Goal: Transaction & Acquisition: Purchase product/service

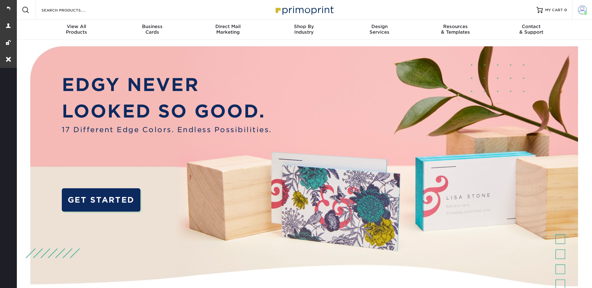
click at [580, 10] on span at bounding box center [582, 10] width 9 height 9
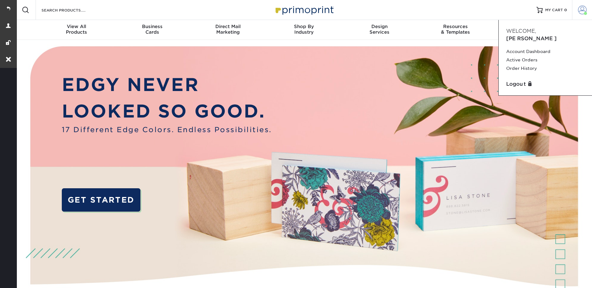
click at [581, 6] on span at bounding box center [582, 10] width 9 height 9
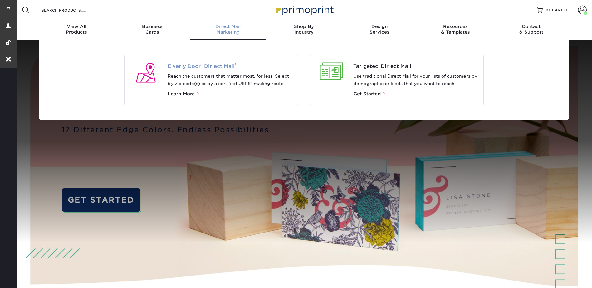
click at [207, 63] on span "Every Door Direct Mail ®" at bounding box center [230, 66] width 125 height 7
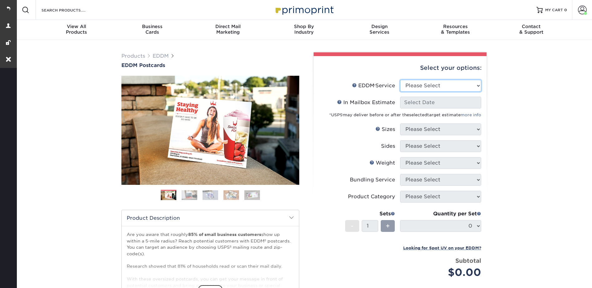
click at [416, 81] on select "Please Select Full Service Print Only" at bounding box center [440, 86] width 81 height 12
select select "full_service"
click at [400, 80] on select "Please Select Full Service Print Only" at bounding box center [440, 86] width 81 height 12
select select "-1"
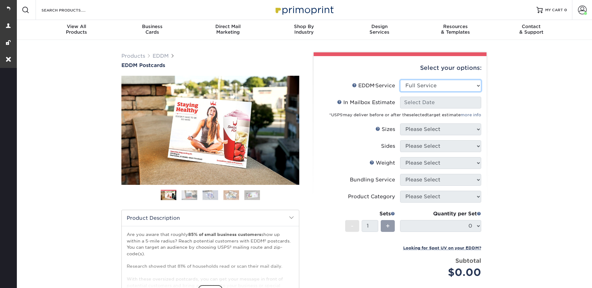
select select "-1"
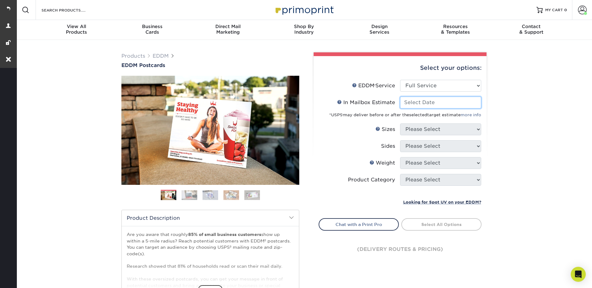
click at [418, 98] on input "In Mailbox Estimate Help In Mailbox Estimate" at bounding box center [440, 103] width 81 height 12
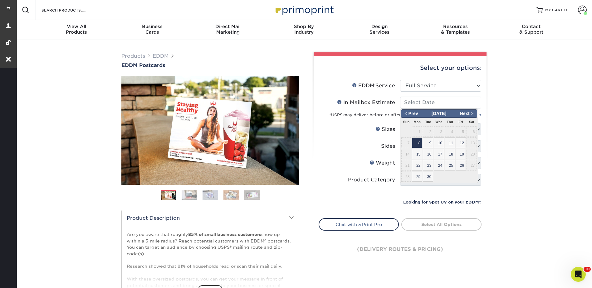
click at [416, 143] on span "8" at bounding box center [417, 143] width 10 height 11
type input "2025-09-08"
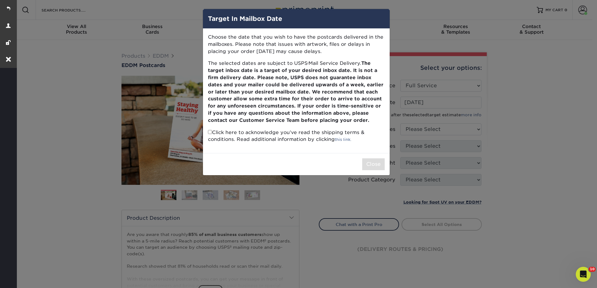
click at [205, 133] on div "Choose the date that you wish to have the postcards delivered in the mailboxes.…" at bounding box center [296, 91] width 187 height 125
click at [211, 134] on input "checkbox" at bounding box center [210, 132] width 4 height 4
checkbox input "true"
click at [365, 166] on button "Close" at bounding box center [373, 165] width 22 height 12
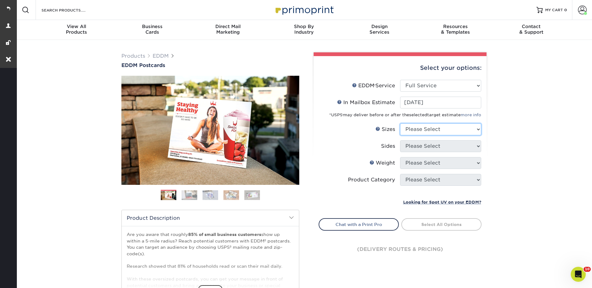
click at [412, 133] on select "Please Select 4.5" x 12" 6" x 12" 6.5" x 8" 6.5" x 9" 6.5" x 12" 7" x 8.5" 8" x…" at bounding box center [440, 130] width 81 height 12
select select "6.50x9.00"
click at [400, 124] on select "Please Select 4.5" x 12" 6" x 12" 6.5" x 8" 6.5" x 9" 6.5" x 12" 7" x 8.5" 8" x…" at bounding box center [440, 130] width 81 height 12
click at [419, 143] on select "Please Select Print Both Sides Print Front Only" at bounding box center [440, 146] width 81 height 12
select select "13abbda7-1d64-4f25-8bb2-c179b224825d"
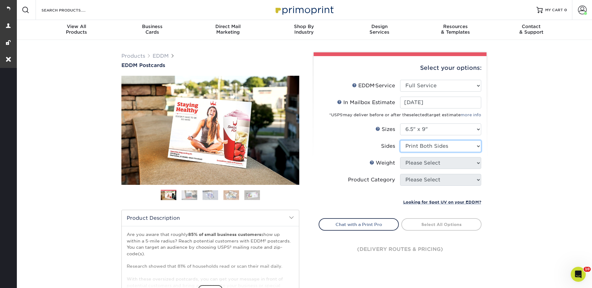
click at [400, 140] on select "Please Select Print Both Sides Print Front Only" at bounding box center [440, 146] width 81 height 12
click at [415, 161] on select "Please Select 16PT 14PT" at bounding box center [440, 163] width 81 height 12
select select "16PT"
click at [400, 157] on select "Please Select 16PT 14PT" at bounding box center [440, 163] width 81 height 12
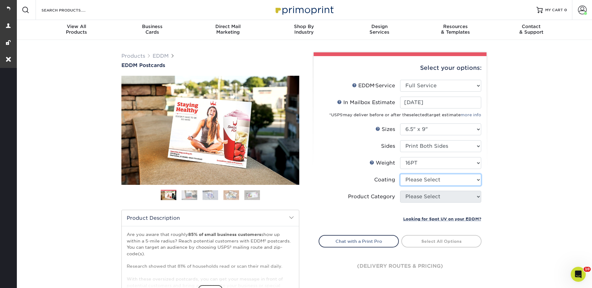
click at [412, 178] on select at bounding box center [440, 180] width 81 height 12
select select "121bb7b5-3b4d-429f-bd8d-bbf80e953313"
click at [400, 174] on select at bounding box center [440, 180] width 81 height 12
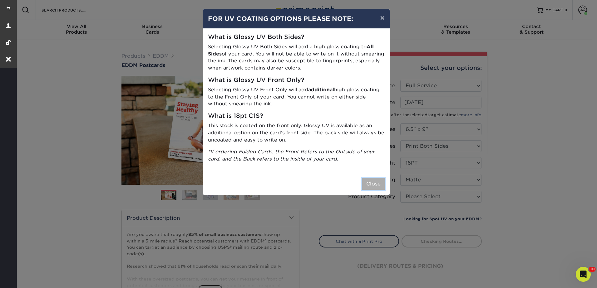
click at [372, 180] on button "Close" at bounding box center [373, 184] width 22 height 12
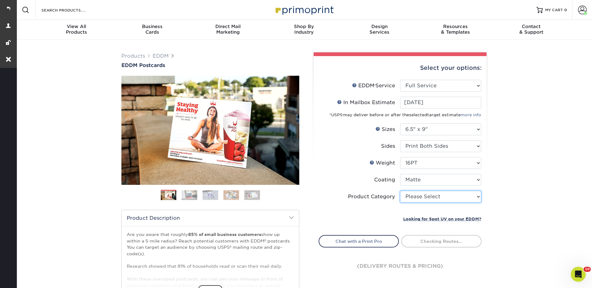
click at [422, 193] on select "Please Select Postcards" at bounding box center [440, 197] width 81 height 12
select select "9b7272e0-d6c8-4c3c-8e97-d3a1bcdab858"
click at [400, 191] on select "Please Select Postcards" at bounding box center [440, 197] width 81 height 12
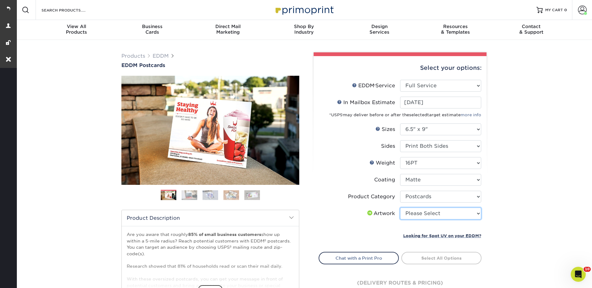
click at [417, 215] on select "Please Select I will upload files I need a design - $150" at bounding box center [440, 214] width 81 height 12
select select "upload"
click at [400, 208] on select "Please Select I will upload files I need a design - $150" at bounding box center [440, 214] width 81 height 12
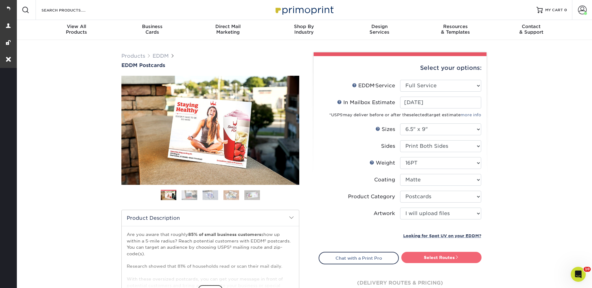
click at [435, 258] on link "Select Routes" at bounding box center [441, 257] width 80 height 11
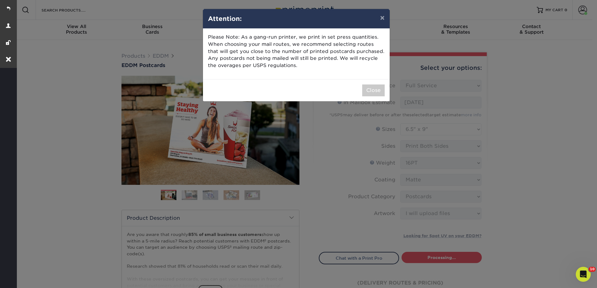
click at [374, 99] on div "Close" at bounding box center [296, 90] width 187 height 22
drag, startPoint x: 374, startPoint y: 91, endPoint x: 382, endPoint y: 89, distance: 7.9
click at [374, 91] on button "Close" at bounding box center [373, 91] width 22 height 12
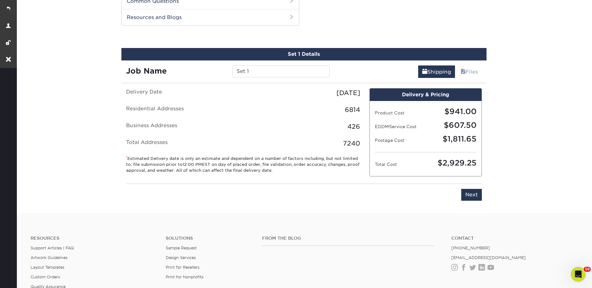
scroll to position [318, 0]
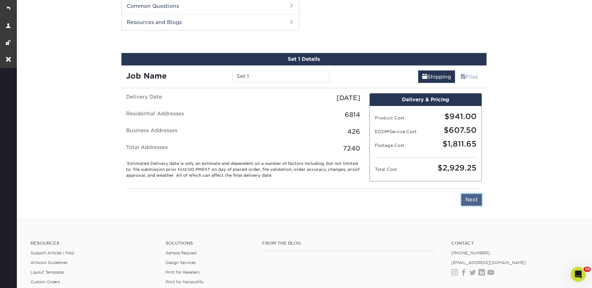
click at [472, 200] on input "Next" at bounding box center [471, 200] width 21 height 12
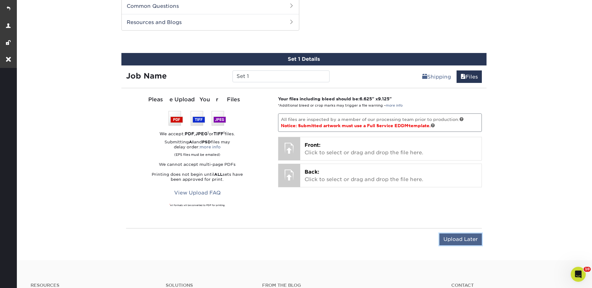
click at [468, 240] on input "Upload Later" at bounding box center [460, 240] width 42 height 12
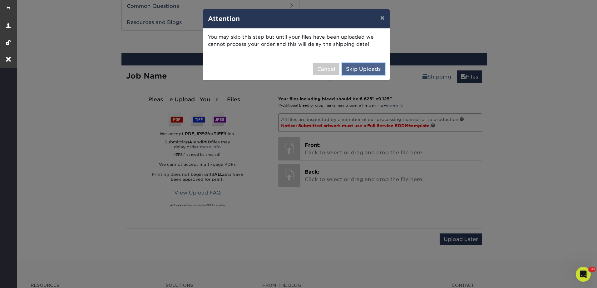
click at [370, 71] on button "Skip Uploads" at bounding box center [363, 69] width 43 height 12
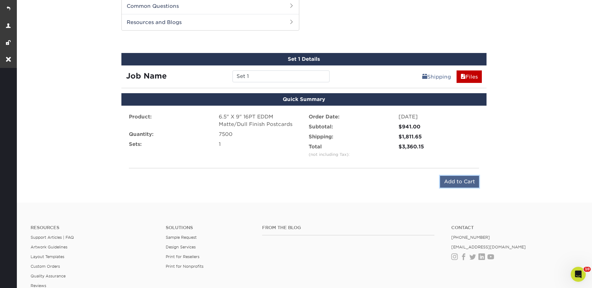
click at [454, 181] on input "Add to Cart" at bounding box center [459, 182] width 39 height 12
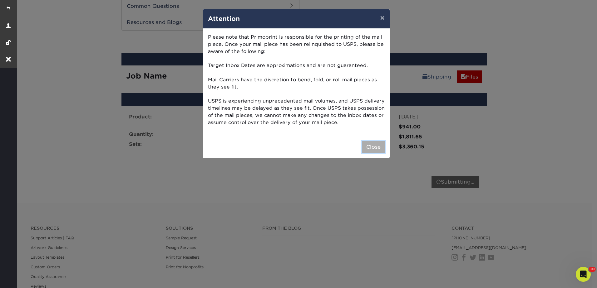
click at [375, 147] on button "Close" at bounding box center [373, 147] width 22 height 12
